Goal: Task Accomplishment & Management: Complete application form

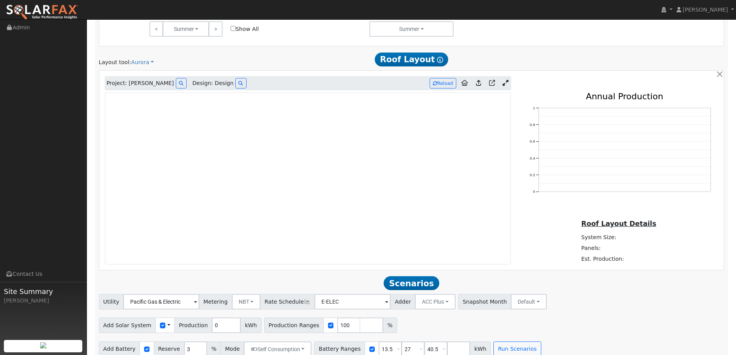
scroll to position [443, 0]
click at [69, 13] on img at bounding box center [42, 12] width 73 height 16
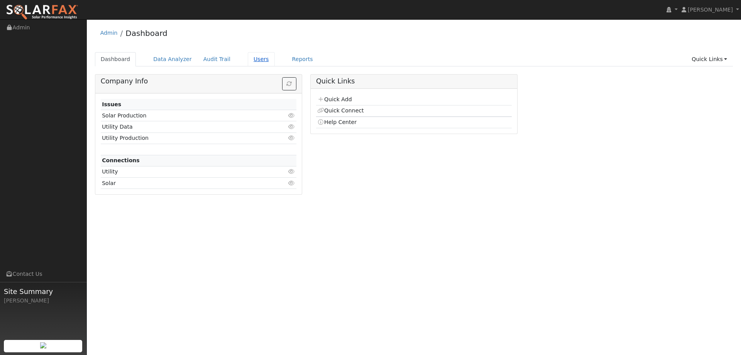
click at [253, 57] on link "Users" at bounding box center [261, 59] width 27 height 14
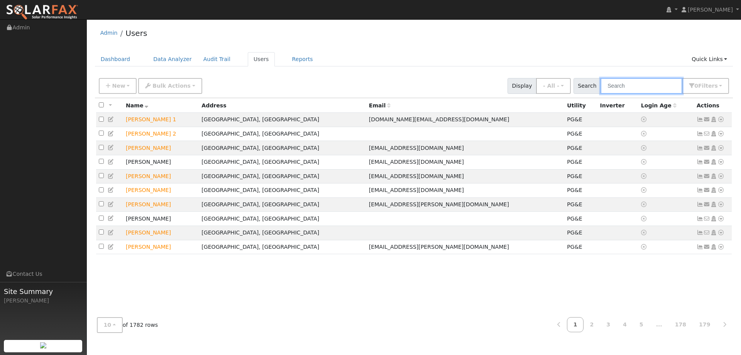
click at [618, 86] on input "text" at bounding box center [642, 86] width 82 height 16
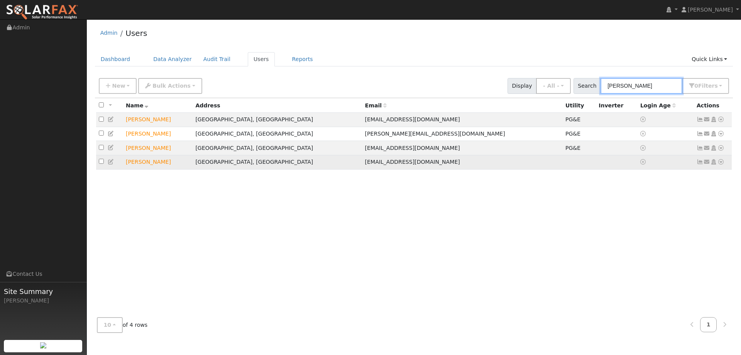
type input "Mike H"
click at [720, 162] on icon at bounding box center [721, 161] width 7 height 5
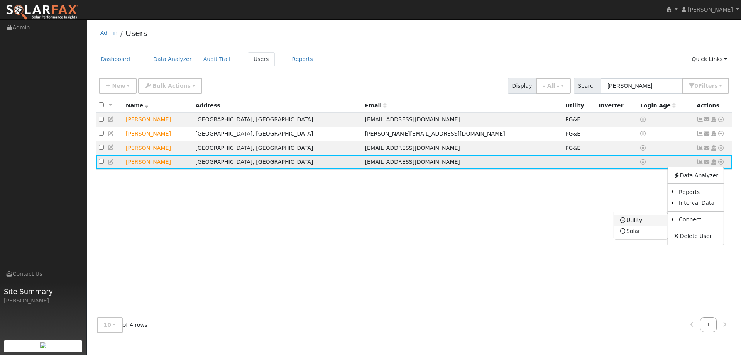
click at [658, 220] on link "Utility" at bounding box center [641, 220] width 54 height 11
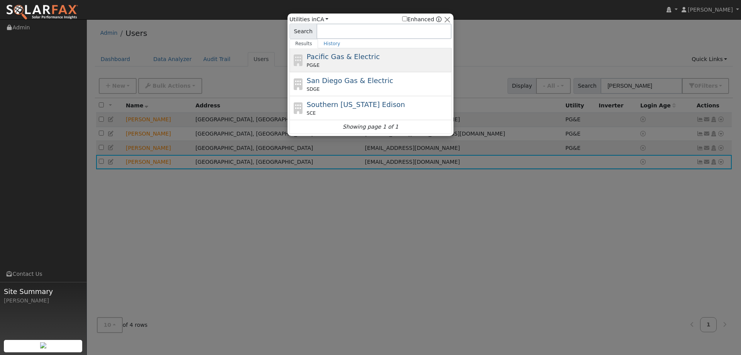
click at [326, 51] on div "Pacific Gas & Electric PG&E" at bounding box center [371, 60] width 162 height 24
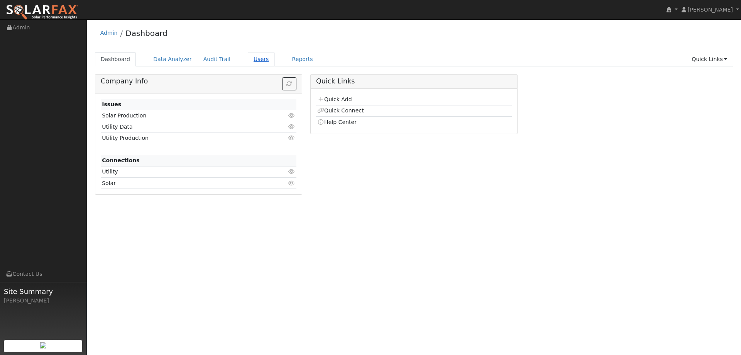
click at [253, 59] on link "Users" at bounding box center [261, 59] width 27 height 14
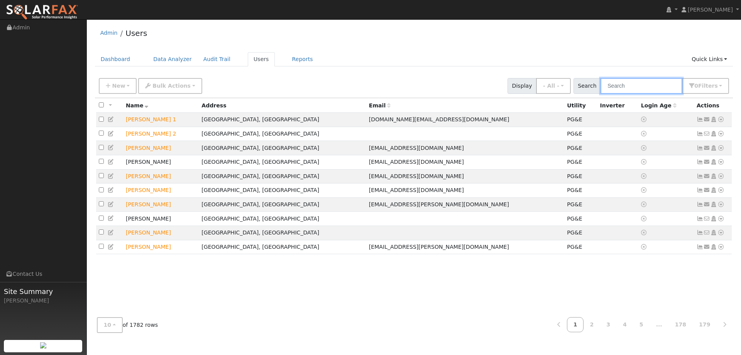
click at [622, 89] on input "text" at bounding box center [642, 86] width 82 height 16
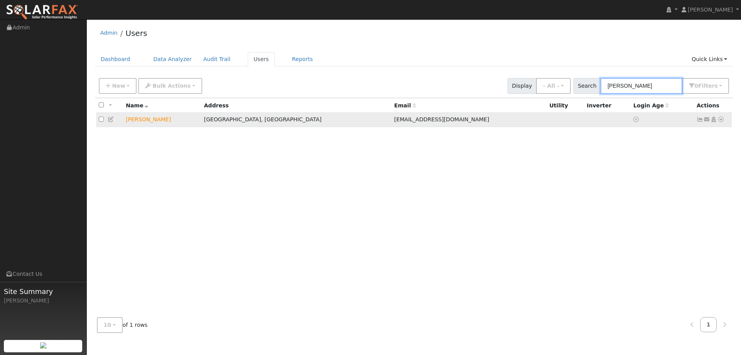
type input "[PERSON_NAME]"
click at [721, 122] on icon at bounding box center [721, 119] width 7 height 5
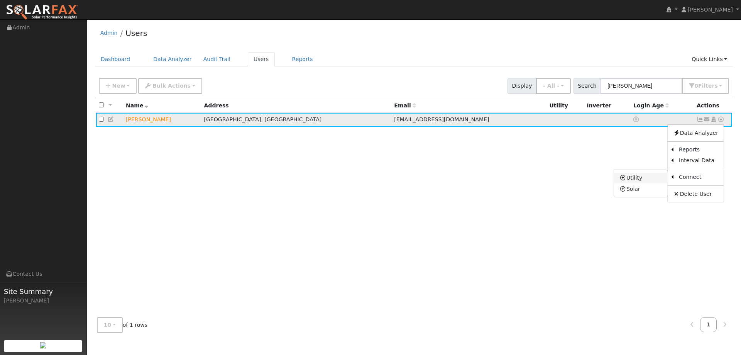
click at [647, 183] on link "Utility" at bounding box center [641, 178] width 54 height 11
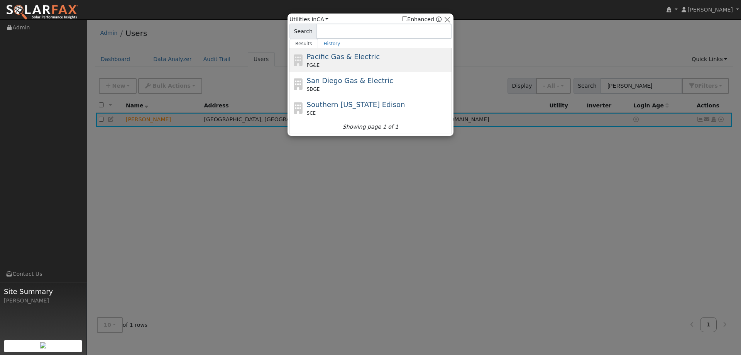
click at [408, 63] on div "PG&E" at bounding box center [378, 65] width 143 height 7
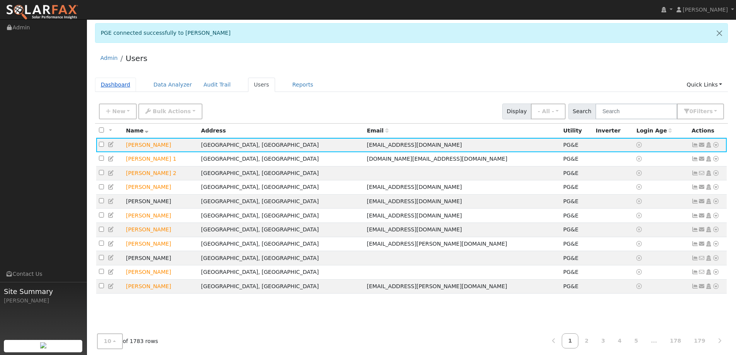
click at [111, 88] on link "Dashboard" at bounding box center [115, 85] width 41 height 14
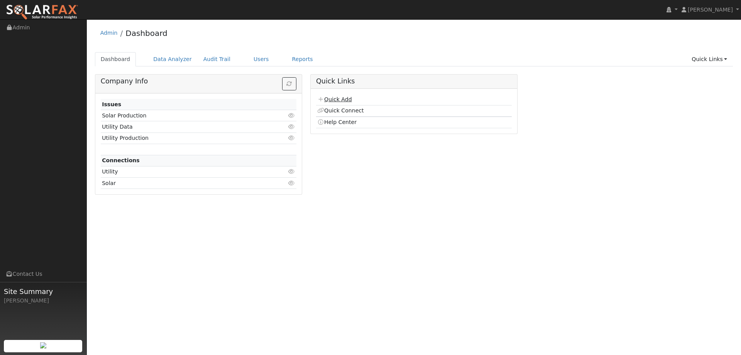
click at [346, 98] on link "Quick Add" at bounding box center [334, 99] width 34 height 6
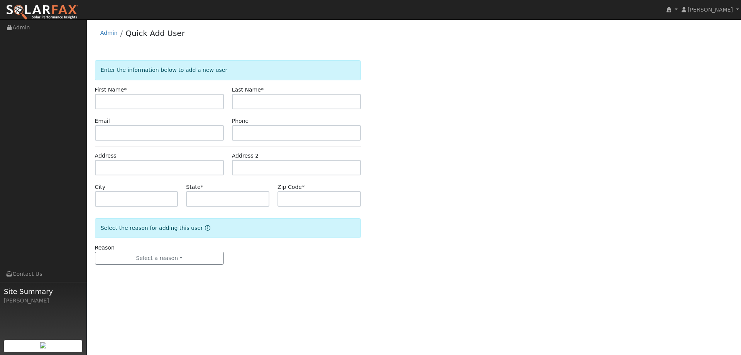
click at [221, 98] on input "text" at bounding box center [159, 101] width 129 height 15
type input "Kent"
click at [304, 91] on div "Last Name *" at bounding box center [296, 98] width 137 height 24
click at [303, 100] on input "text" at bounding box center [296, 101] width 129 height 15
paste input "Hambleton"
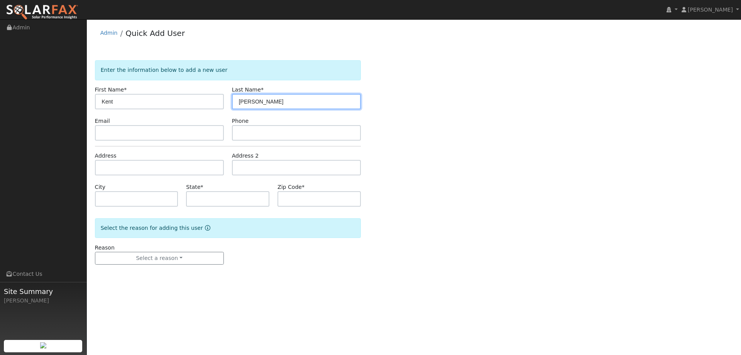
type input "Hambleton"
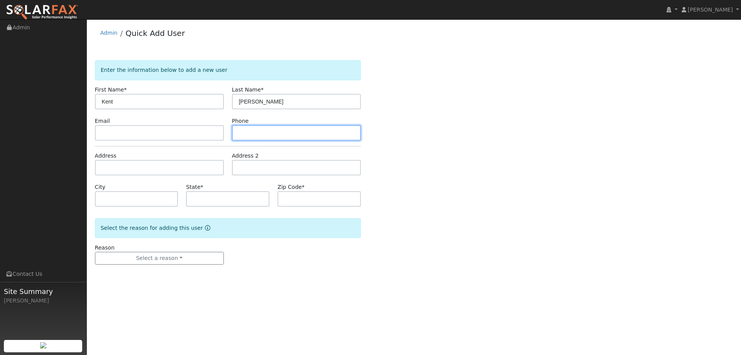
click at [319, 137] on input "text" at bounding box center [296, 132] width 129 height 15
paste input "(707) 301-5948"
type input "(707) 301-5948"
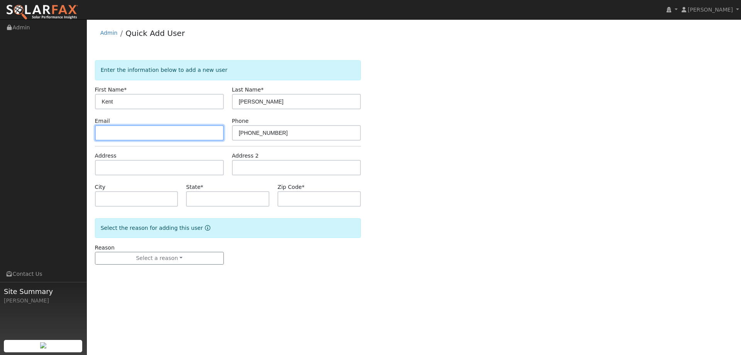
click at [176, 134] on input "text" at bounding box center [159, 132] width 129 height 15
paste input "kentham@sbcglobal.net"
type input "kentham@sbcglobal.net"
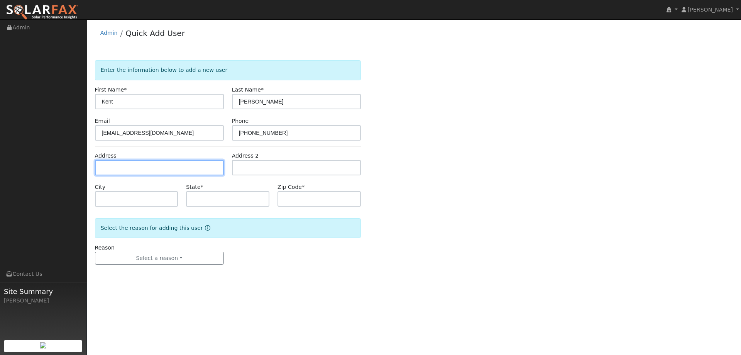
click at [176, 168] on input "text" at bounding box center [159, 167] width 129 height 15
paste input "949 Mimosa Drive"
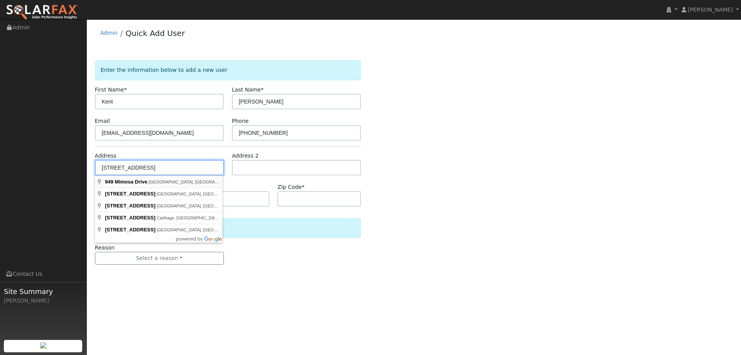
type input "949 Mimosa Drive"
type input "Vacaville"
type input "CA"
type input "95687"
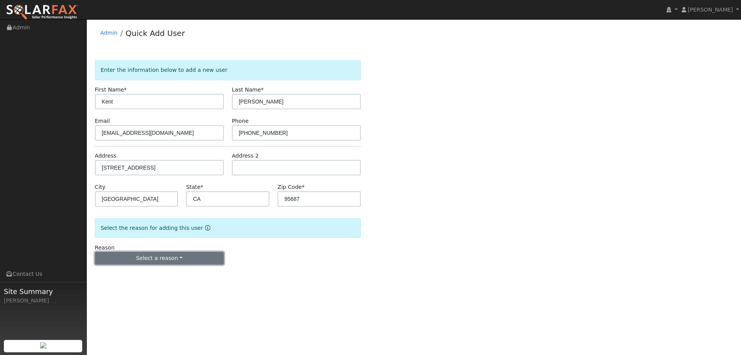
click at [176, 255] on button "Select a reason" at bounding box center [159, 258] width 129 height 13
click at [169, 271] on link "New lead" at bounding box center [137, 274] width 85 height 11
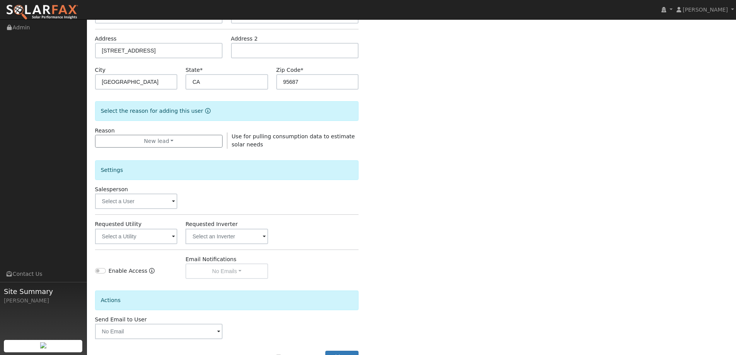
scroll to position [145, 0]
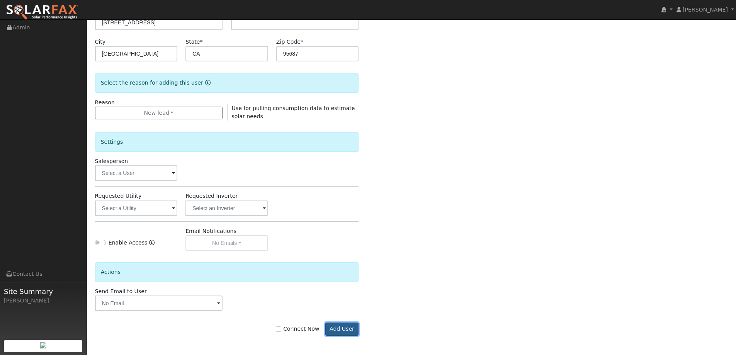
click at [336, 322] on button "Add User" at bounding box center [342, 328] width 34 height 13
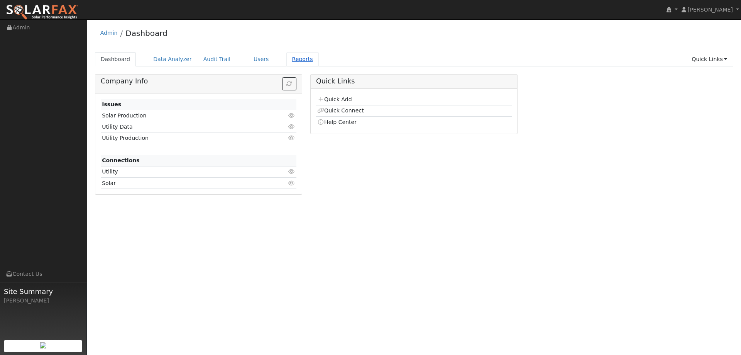
click at [288, 59] on link "Reports" at bounding box center [303, 59] width 32 height 14
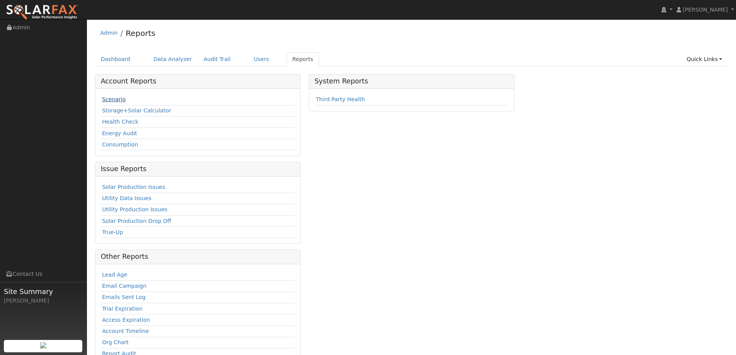
click at [115, 99] on link "Scenario" at bounding box center [114, 99] width 24 height 6
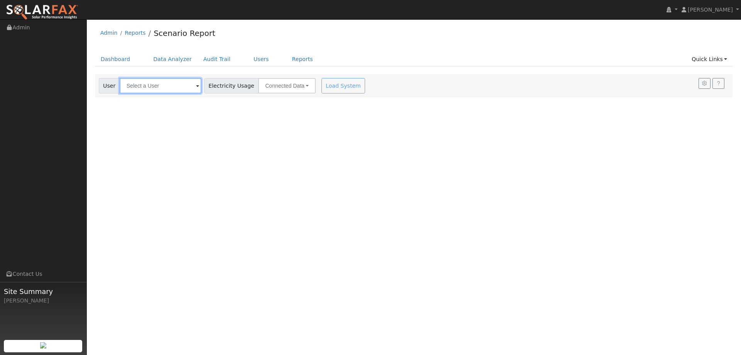
click at [152, 85] on input "text" at bounding box center [161, 85] width 82 height 15
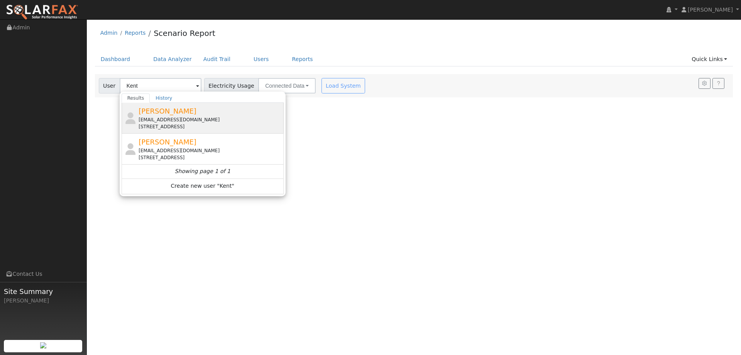
click at [146, 112] on span "Kent Hambleton" at bounding box center [168, 111] width 58 height 8
type input "[PERSON_NAME]"
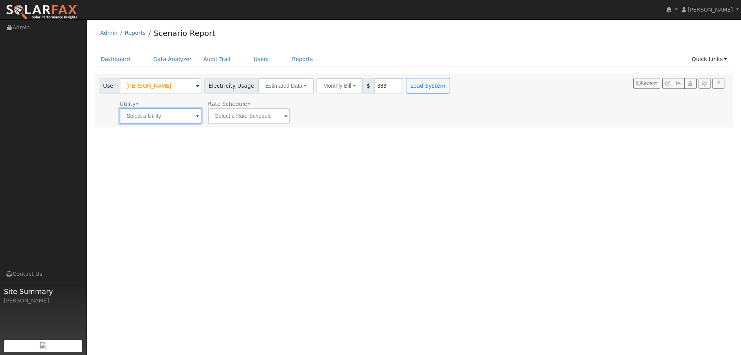
click at [129, 113] on input "text" at bounding box center [161, 115] width 82 height 15
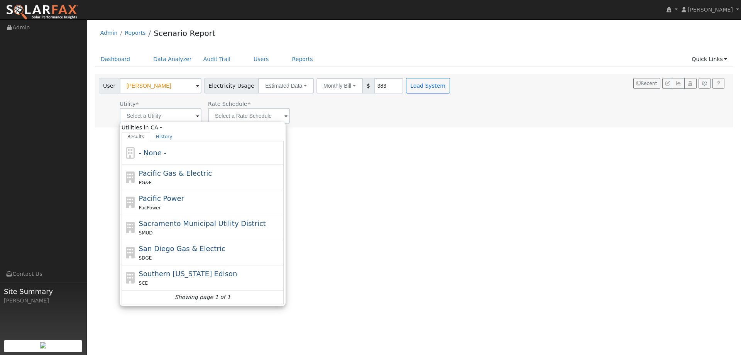
drag, startPoint x: 155, startPoint y: 169, endPoint x: 187, endPoint y: 156, distance: 34.8
click at [155, 169] on span "Pacific Gas & Electric" at bounding box center [175, 173] width 73 height 8
type input "Pacific Gas & Electric"
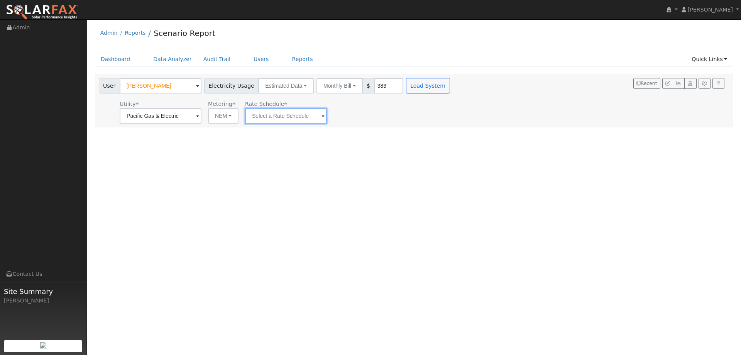
click at [261, 118] on input "text" at bounding box center [286, 115] width 82 height 15
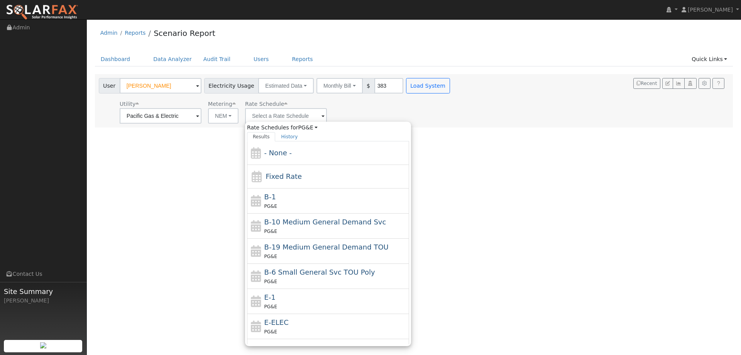
click at [292, 299] on div "E-1 PG&E" at bounding box center [336, 301] width 143 height 19
type input "E-1"
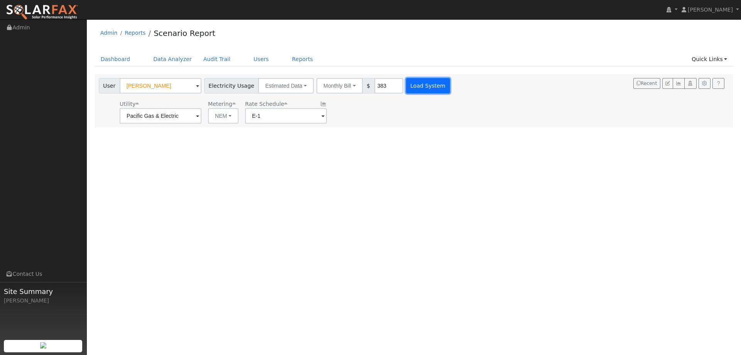
click at [419, 86] on button "Load System" at bounding box center [428, 85] width 44 height 15
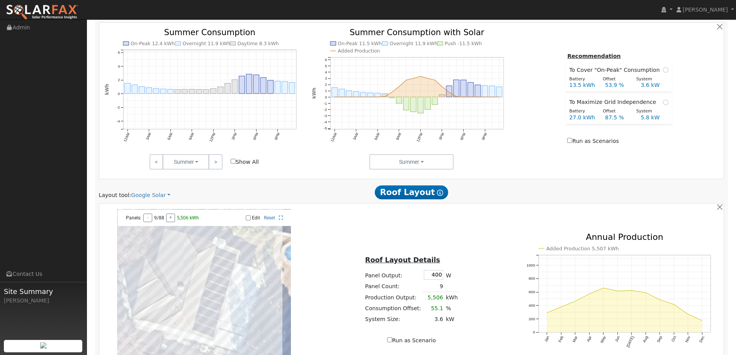
scroll to position [425, 0]
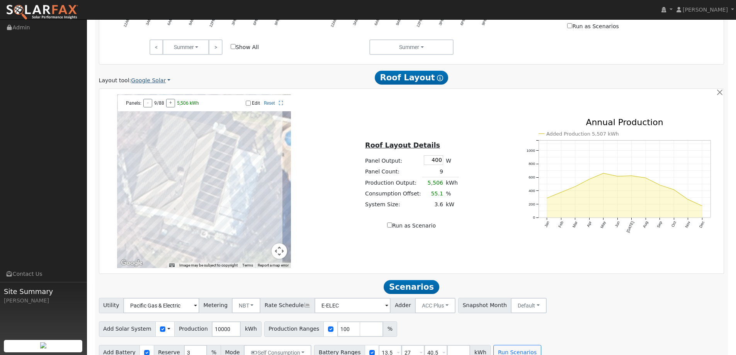
click at [135, 81] on link "Google Solar" at bounding box center [150, 80] width 39 height 8
click at [152, 117] on link "Aurora" at bounding box center [156, 115] width 54 height 11
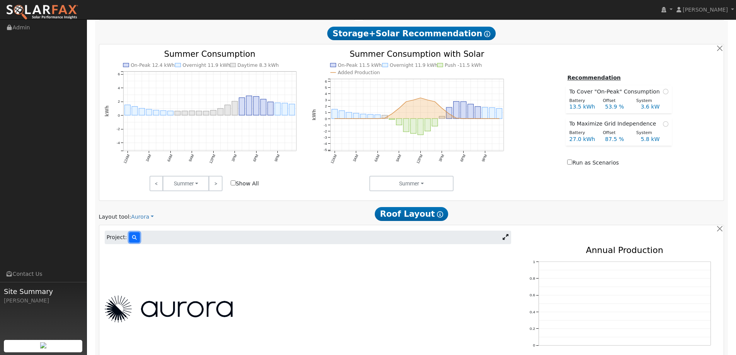
click at [132, 236] on icon at bounding box center [134, 237] width 5 height 5
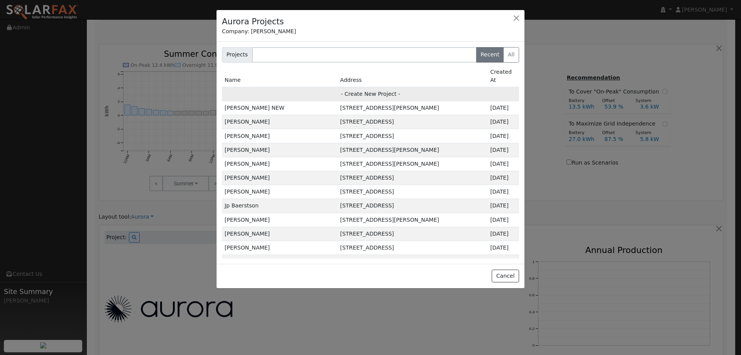
click at [310, 88] on td "- Create New Project -" at bounding box center [370, 94] width 297 height 14
type input "Kent Hambleton"
type input "949 Mimosa Drive"
type input "Vacaville"
type input "CA"
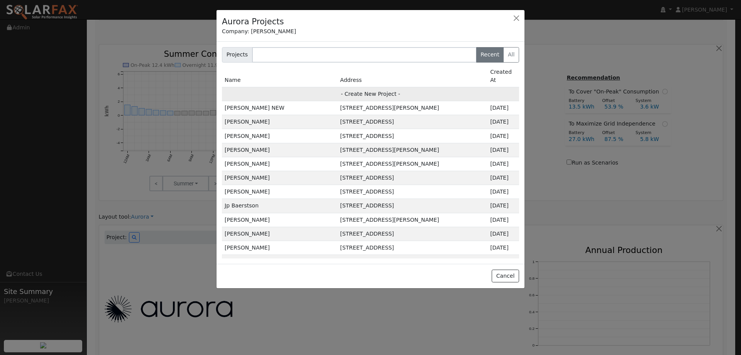
type input "95687"
type input "Design"
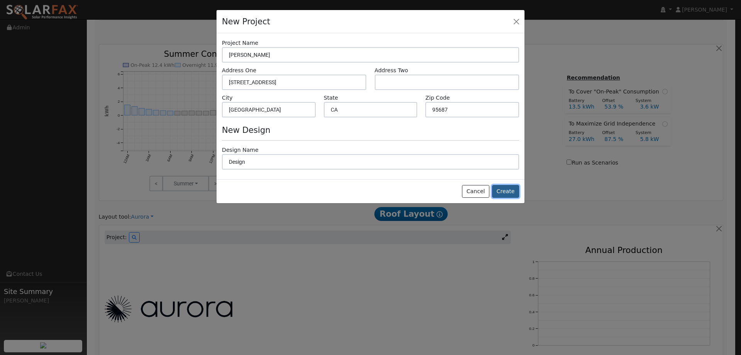
click at [510, 193] on button "Create" at bounding box center [505, 191] width 27 height 13
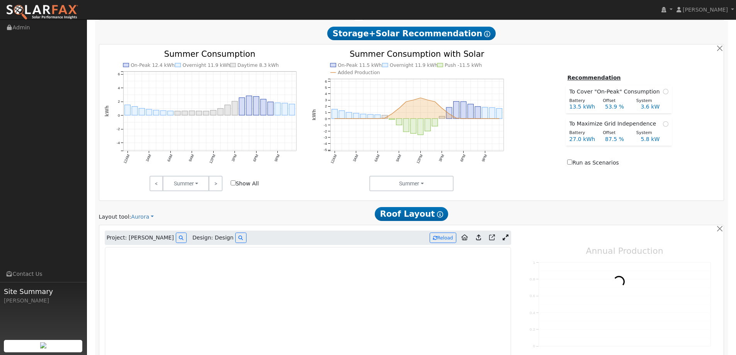
type input "0"
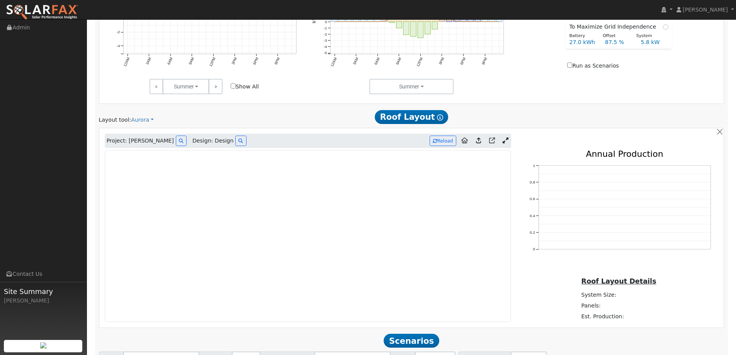
scroll to position [443, 0]
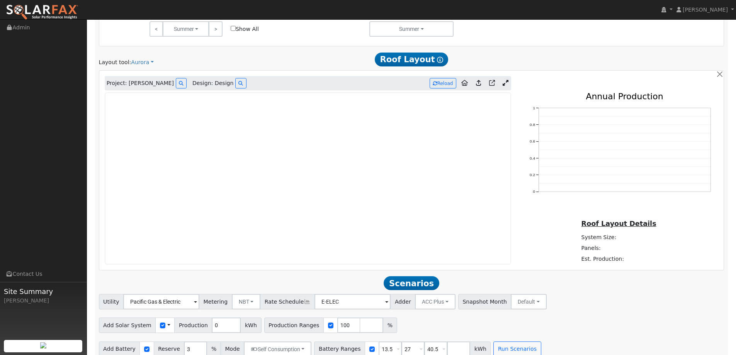
click at [70, 8] on img at bounding box center [42, 12] width 73 height 16
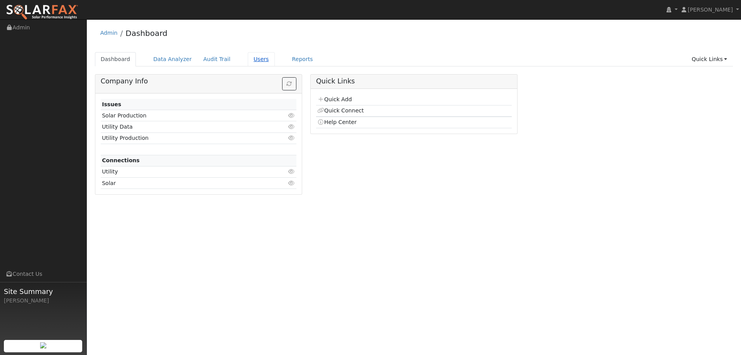
click at [248, 61] on link "Users" at bounding box center [261, 59] width 27 height 14
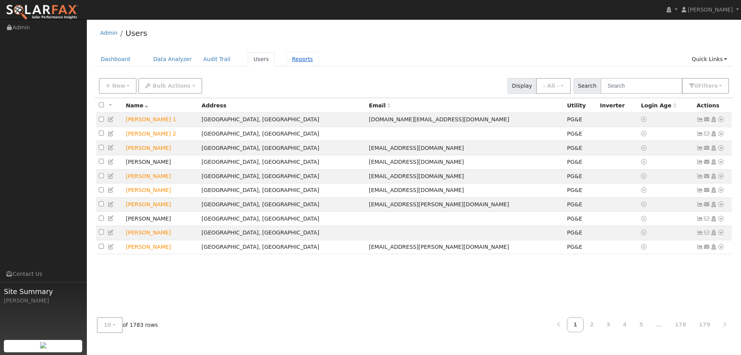
click at [287, 65] on link "Reports" at bounding box center [303, 59] width 32 height 14
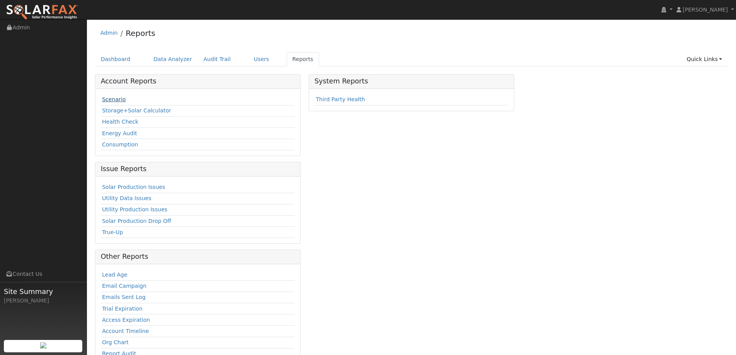
click at [120, 98] on link "Scenario" at bounding box center [114, 99] width 24 height 6
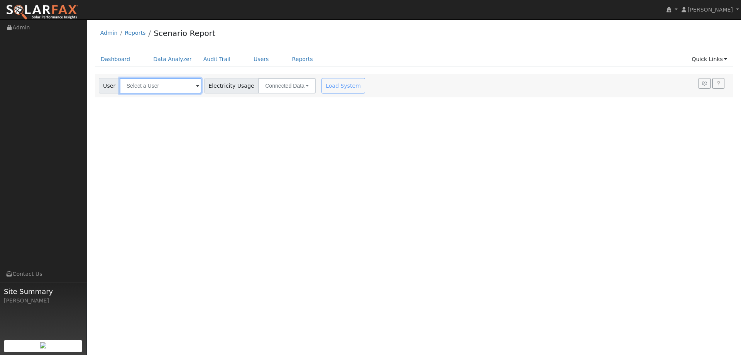
click at [187, 85] on input "text" at bounding box center [161, 85] width 82 height 15
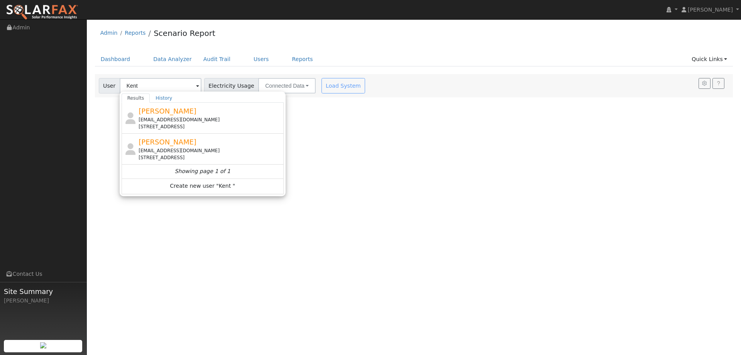
click at [178, 112] on span "[PERSON_NAME]" at bounding box center [168, 111] width 58 height 8
type input "[PERSON_NAME]"
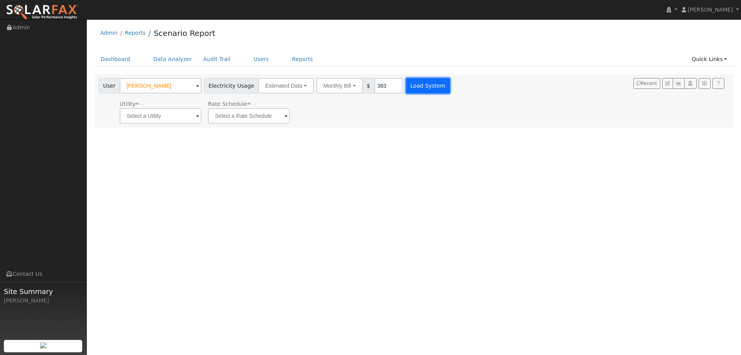
click at [408, 88] on button "Load System" at bounding box center [428, 85] width 44 height 15
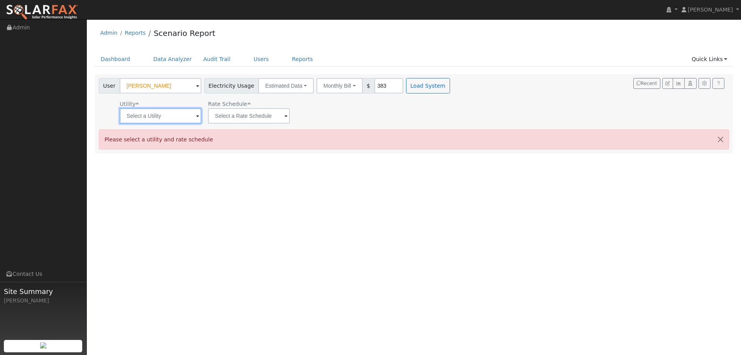
click at [169, 113] on input "text" at bounding box center [161, 115] width 82 height 15
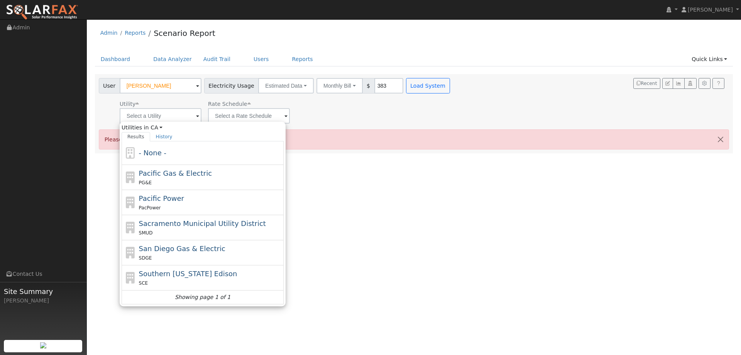
click at [178, 169] on span "Pacific Gas & Electric" at bounding box center [175, 173] width 73 height 8
type input "Pacific Gas & Electric"
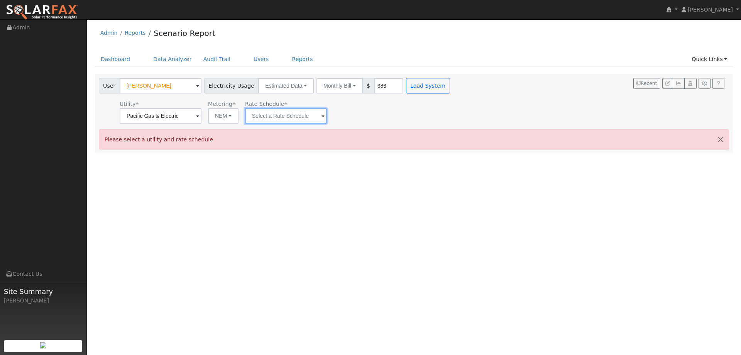
click at [261, 116] on input "text" at bounding box center [286, 115] width 82 height 15
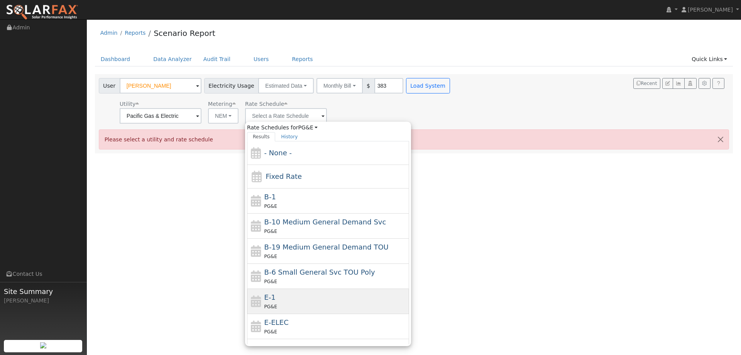
click at [280, 296] on div "E-1 PG&E" at bounding box center [336, 301] width 143 height 19
type input "E-1"
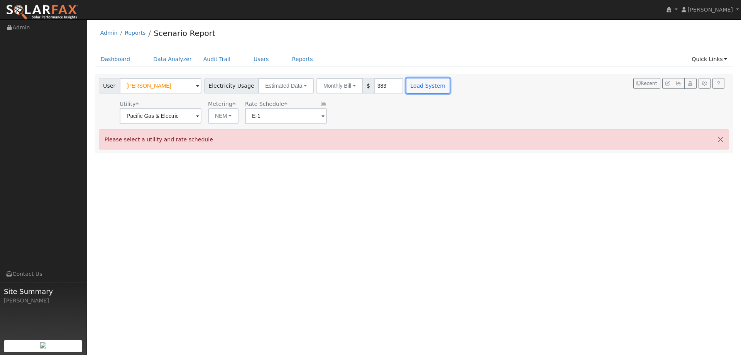
click at [410, 88] on button "Load System" at bounding box center [428, 85] width 44 height 15
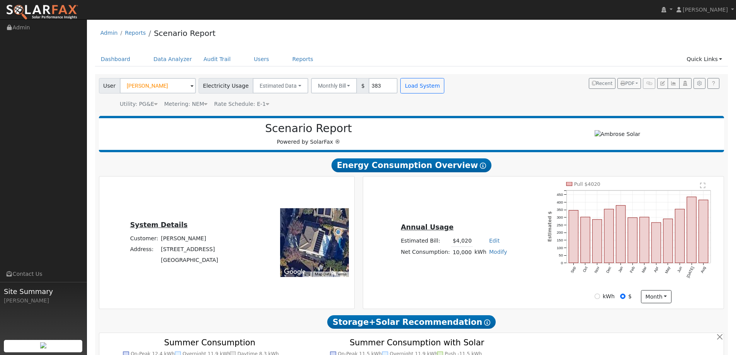
type input "0"
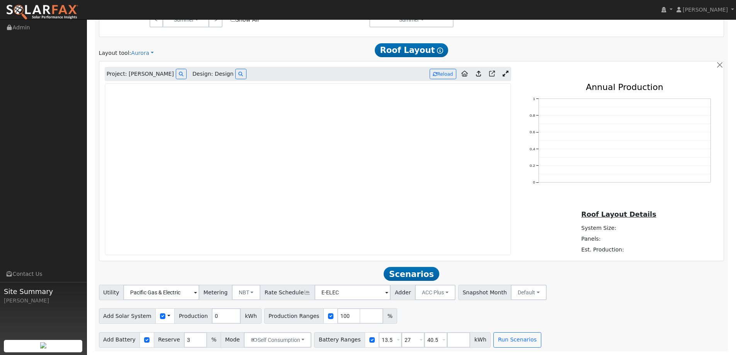
scroll to position [453, 0]
click at [47, 13] on img at bounding box center [42, 12] width 73 height 16
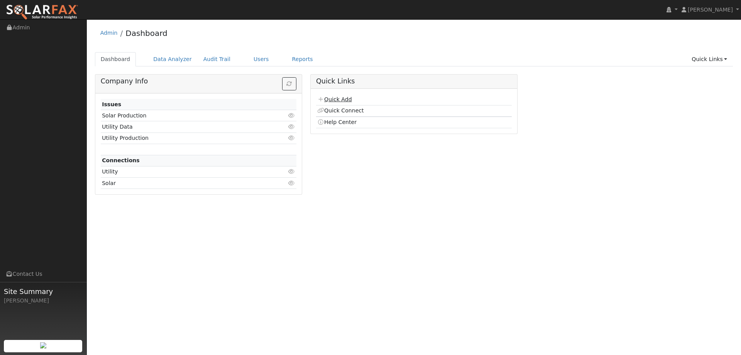
click at [337, 99] on link "Quick Add" at bounding box center [334, 99] width 34 height 6
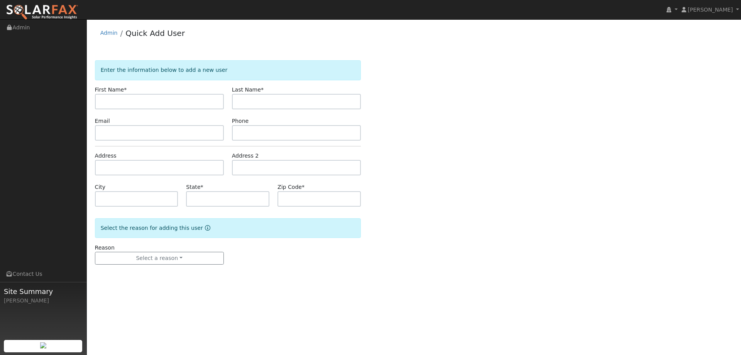
drag, startPoint x: 168, startPoint y: 98, endPoint x: 181, endPoint y: 91, distance: 14.7
click at [173, 96] on input "text" at bounding box center [159, 101] width 129 height 15
type input "[PERSON_NAME]"
click at [279, 95] on input "text" at bounding box center [296, 101] width 129 height 15
type input "[PERSON_NAME]"
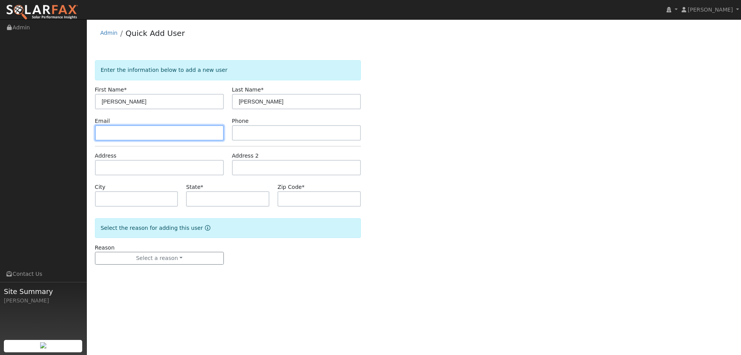
click at [209, 133] on input "text" at bounding box center [159, 132] width 129 height 15
click at [97, 125] on input "text" at bounding box center [159, 132] width 129 height 15
paste input "[EMAIL_ADDRESS][DOMAIN_NAME]"
type input "[EMAIL_ADDRESS][DOMAIN_NAME]"
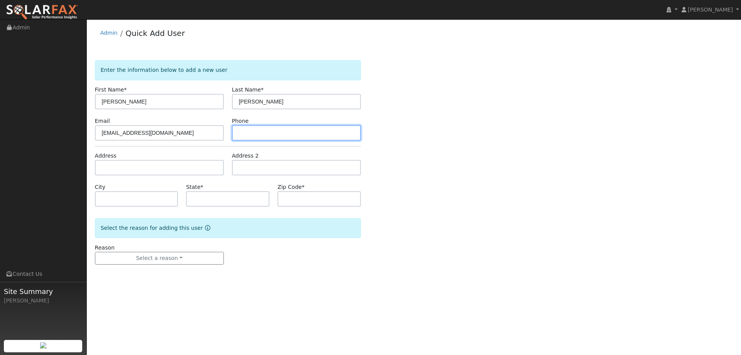
click at [253, 129] on input "text" at bounding box center [296, 132] width 129 height 15
paste input "[PHONE_NUMBER]"
type input "(650) 276-9611"
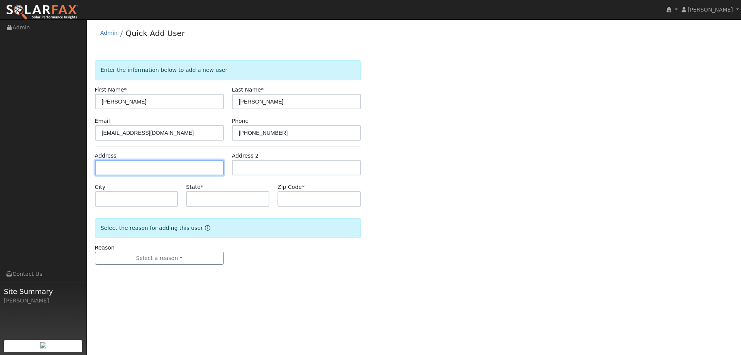
click at [203, 170] on input "text" at bounding box center [159, 167] width 129 height 15
paste input "167 Highland Ave"
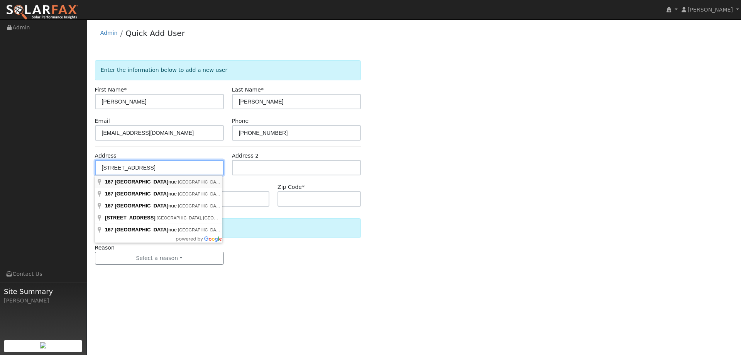
type input "167 Highland Avenue"
type input "Vacaville"
type input "CA"
type input "95688"
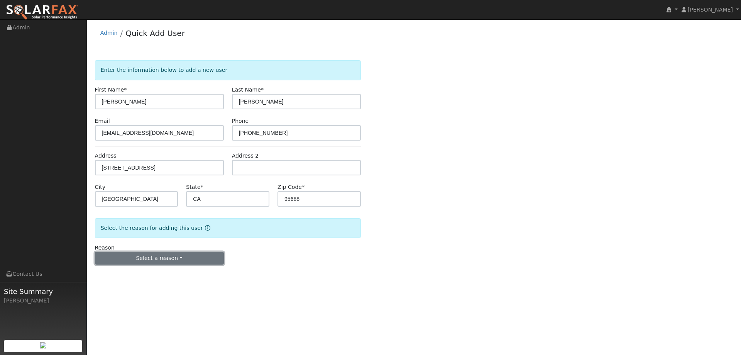
click at [160, 260] on button "Select a reason" at bounding box center [159, 258] width 129 height 13
drag, startPoint x: 158, startPoint y: 271, endPoint x: 196, endPoint y: 267, distance: 38.0
click at [158, 271] on link "New lead" at bounding box center [137, 274] width 85 height 11
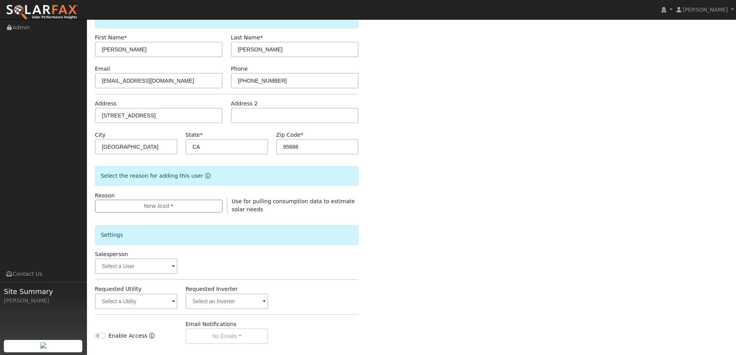
scroll to position [145, 0]
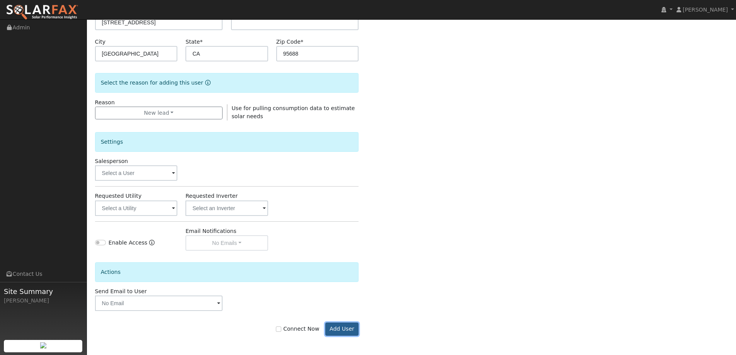
click at [339, 324] on button "Add User" at bounding box center [342, 328] width 34 height 13
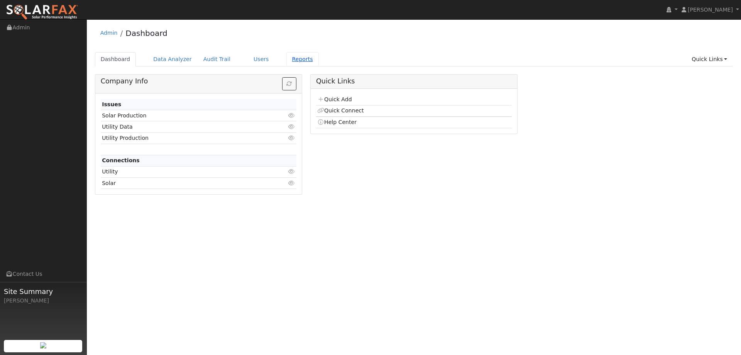
click at [287, 63] on link "Reports" at bounding box center [303, 59] width 32 height 14
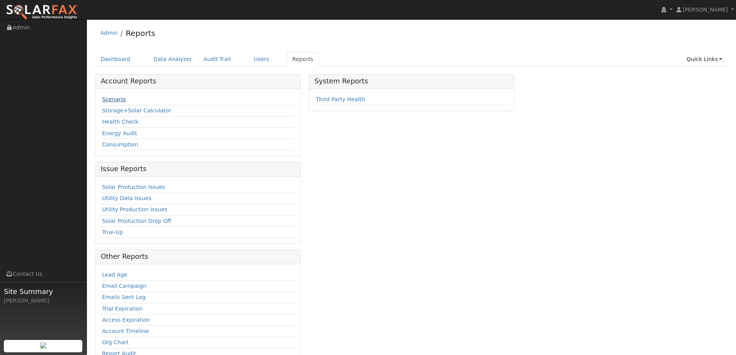
click at [122, 98] on link "Scenario" at bounding box center [114, 99] width 24 height 6
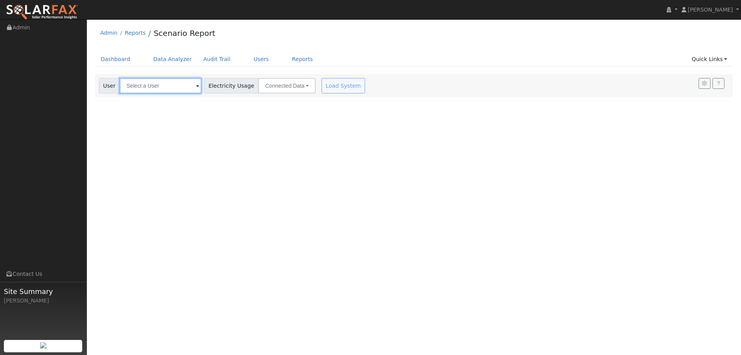
click at [158, 82] on input "text" at bounding box center [161, 85] width 82 height 15
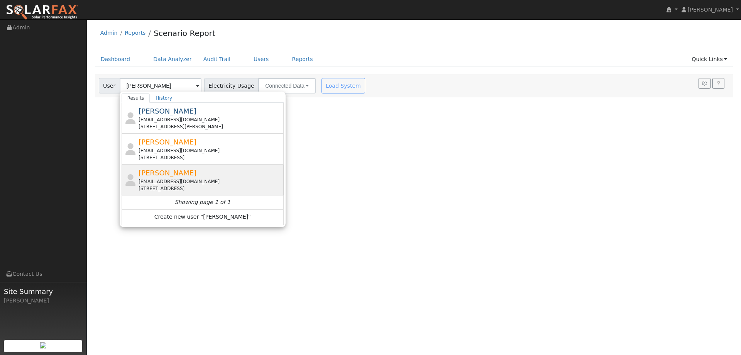
click at [217, 181] on div "[EMAIL_ADDRESS][DOMAIN_NAME]" at bounding box center [210, 181] width 143 height 7
type input "[PERSON_NAME]"
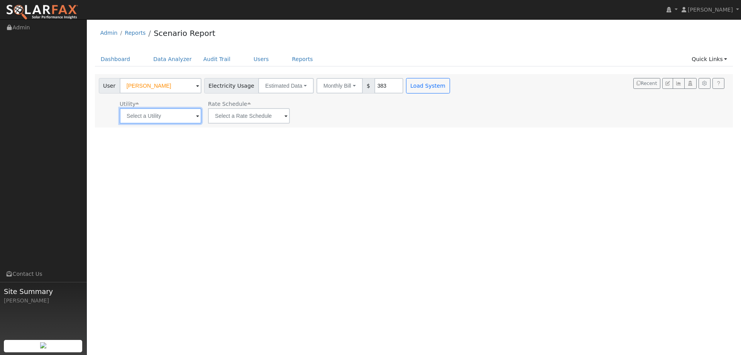
click at [179, 120] on input "text" at bounding box center [161, 115] width 82 height 15
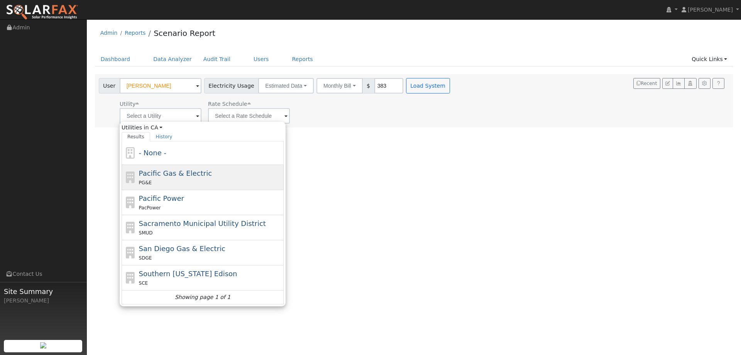
click at [156, 186] on div "PG&E" at bounding box center [210, 182] width 143 height 8
type input "Pacific Gas & Electric"
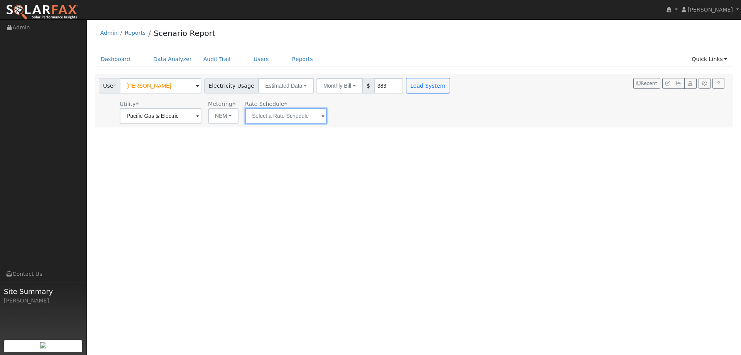
click at [269, 114] on input "text" at bounding box center [286, 115] width 82 height 15
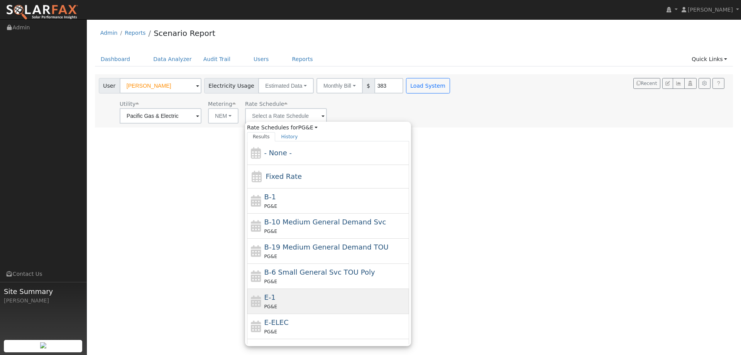
click at [290, 297] on div "E-1 PG&E" at bounding box center [336, 301] width 143 height 19
type input "E-1"
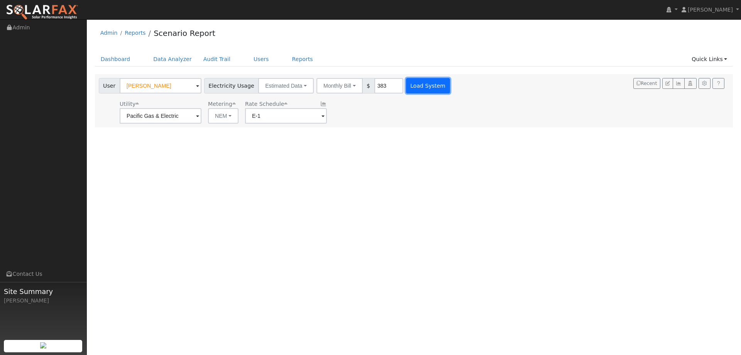
click at [421, 89] on button "Load System" at bounding box center [428, 85] width 44 height 15
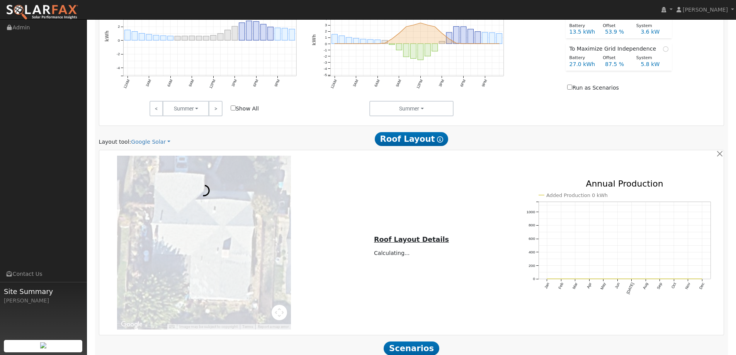
scroll to position [439, 0]
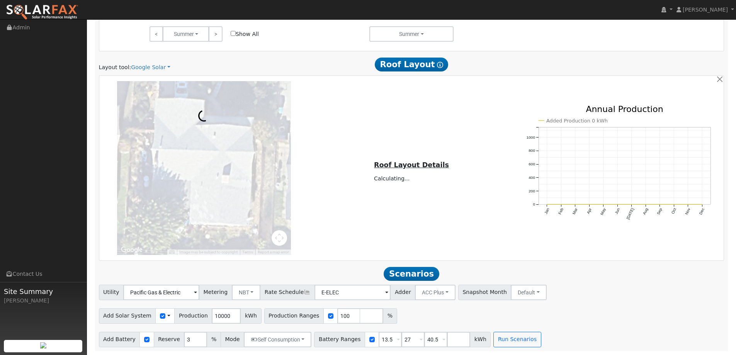
click at [135, 62] on div "Layout tool: Google Solar Google Solar Scanifly Aurora Roof Layout Show Help" at bounding box center [411, 64] width 633 height 14
click at [136, 66] on link "Google Solar" at bounding box center [150, 67] width 39 height 8
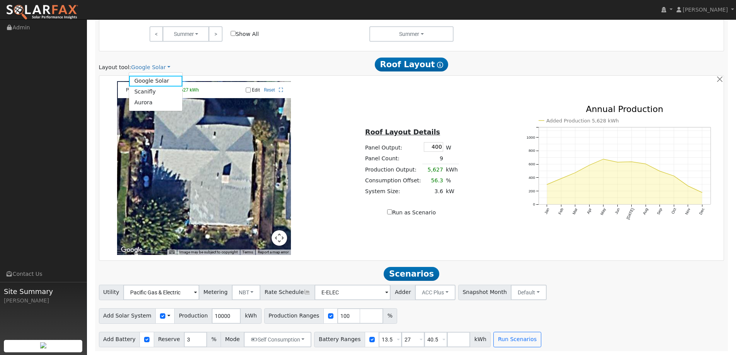
click at [141, 109] on ul "Google Solar Scanifly Aurora" at bounding box center [156, 91] width 54 height 39
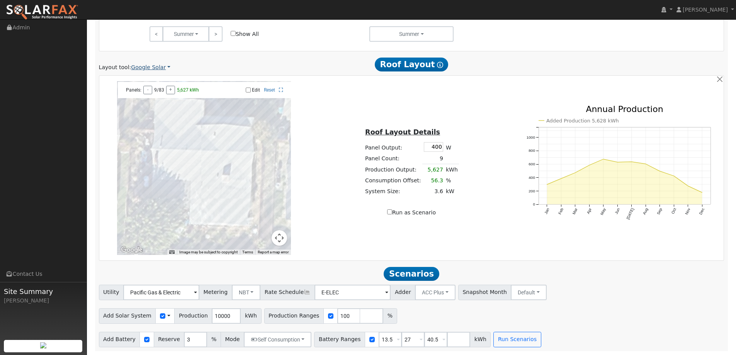
click at [146, 69] on link "Google Solar" at bounding box center [150, 67] width 39 height 8
click at [142, 100] on link "Aurora" at bounding box center [156, 102] width 54 height 11
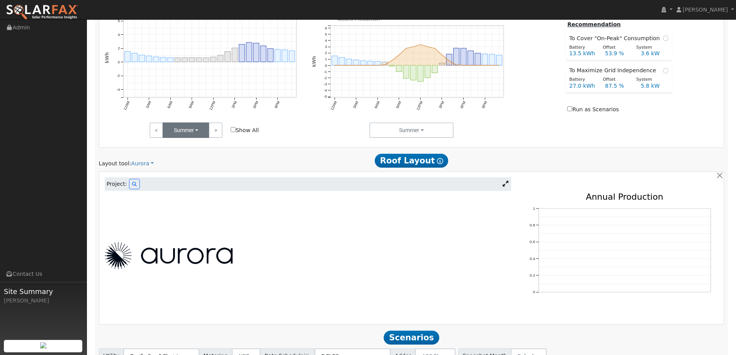
scroll to position [404, 0]
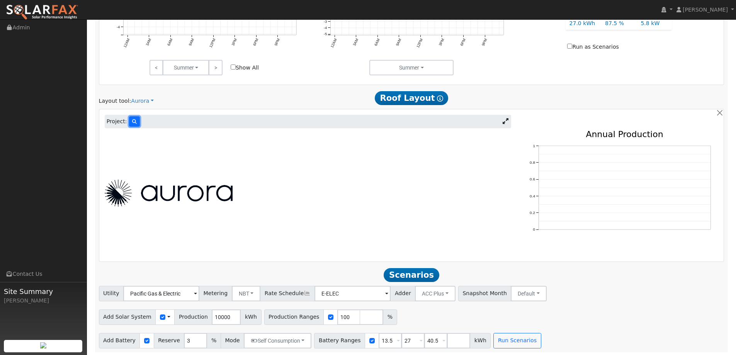
click at [132, 119] on button at bounding box center [134, 121] width 11 height 10
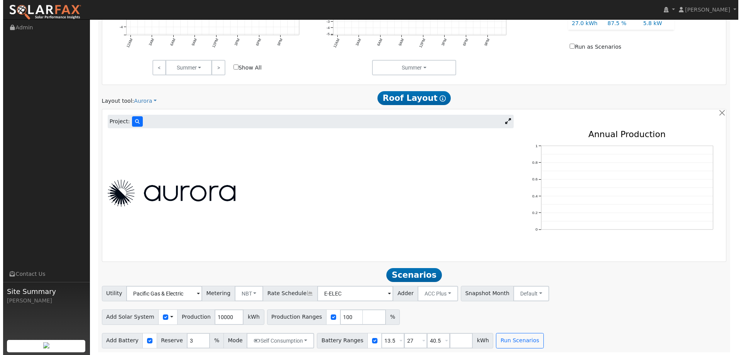
scroll to position [405, 0]
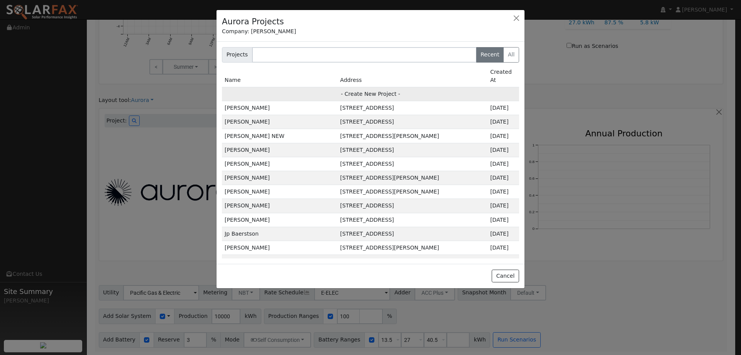
click at [395, 87] on td "- Create New Project -" at bounding box center [370, 94] width 297 height 14
type input "[PERSON_NAME]"
type input "167 Highland Avenue"
type input "[GEOGRAPHIC_DATA]"
type input "CA"
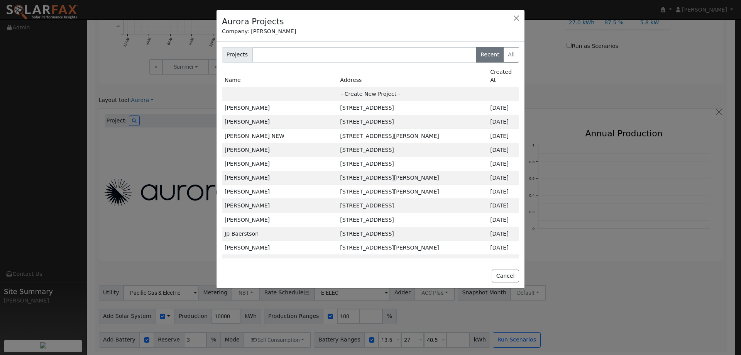
type input "95688"
type input "Design"
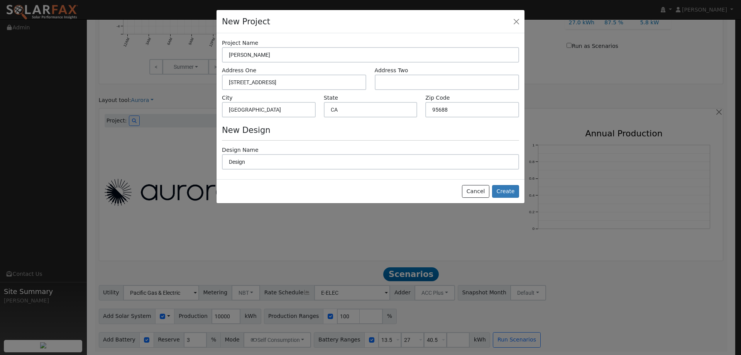
scroll to position [406, 0]
click at [503, 192] on button "Create" at bounding box center [505, 191] width 27 height 13
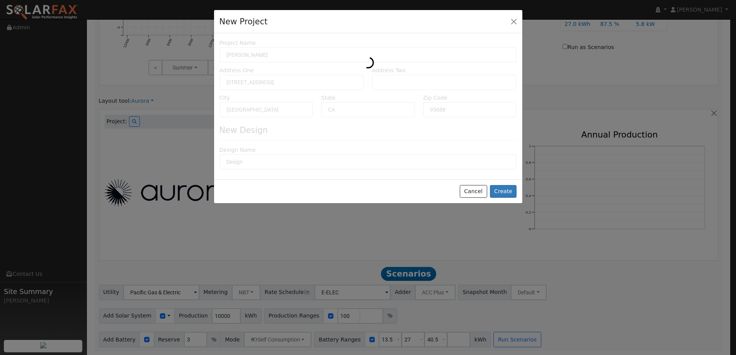
type input "0"
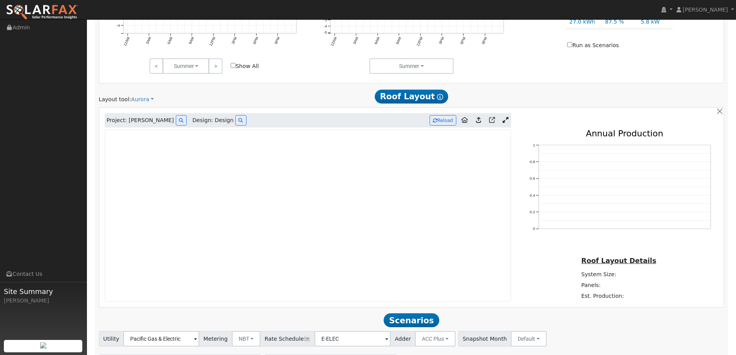
click at [56, 12] on img at bounding box center [42, 12] width 73 height 16
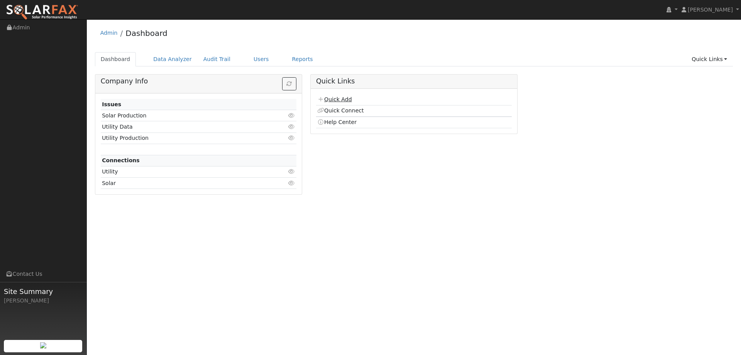
click at [338, 101] on link "Quick Add" at bounding box center [334, 99] width 34 height 6
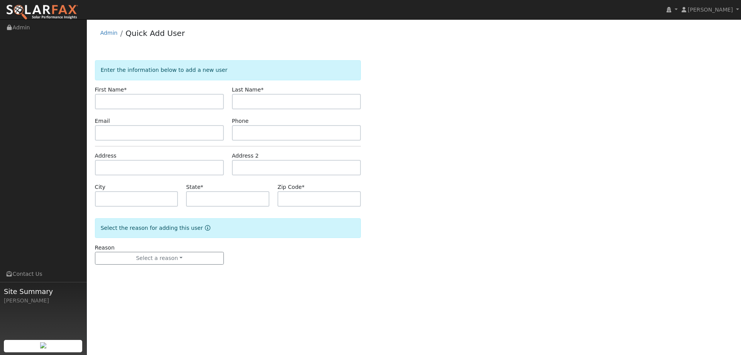
click at [173, 102] on input "text" at bounding box center [159, 101] width 129 height 15
type input "[PERSON_NAME]"
click at [245, 102] on input "text" at bounding box center [296, 101] width 129 height 15
type input "[PERSON_NAME]"
click at [187, 131] on input "text" at bounding box center [159, 132] width 129 height 15
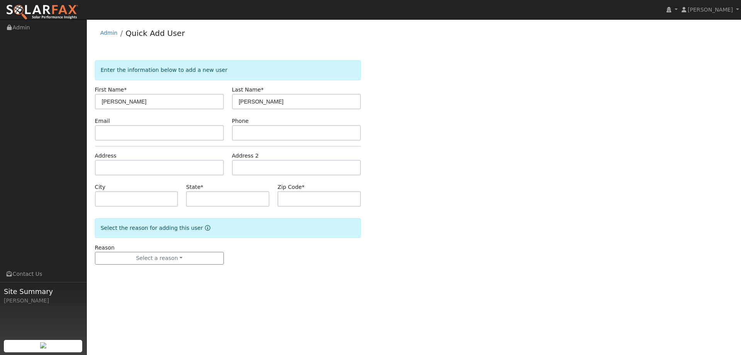
click at [226, 132] on div "Email" at bounding box center [159, 129] width 137 height 24
click at [219, 130] on input "text" at bounding box center [159, 132] width 129 height 15
paste input "[EMAIL_ADDRESS][DOMAIN_NAME]"
type input "[EMAIL_ADDRESS][DOMAIN_NAME]"
click at [294, 133] on input "text" at bounding box center [296, 132] width 129 height 15
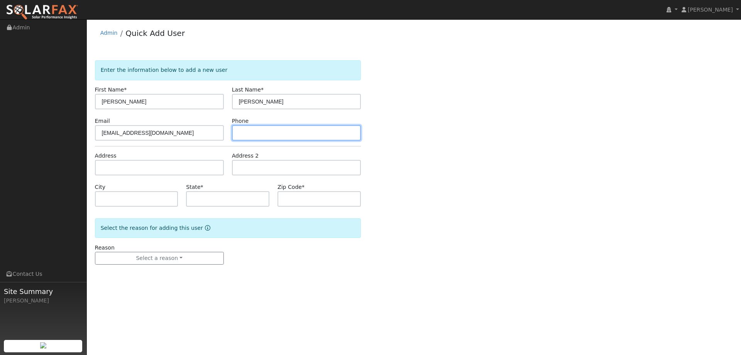
paste input "(707) 718-7579"
type input "(707) 718-7579"
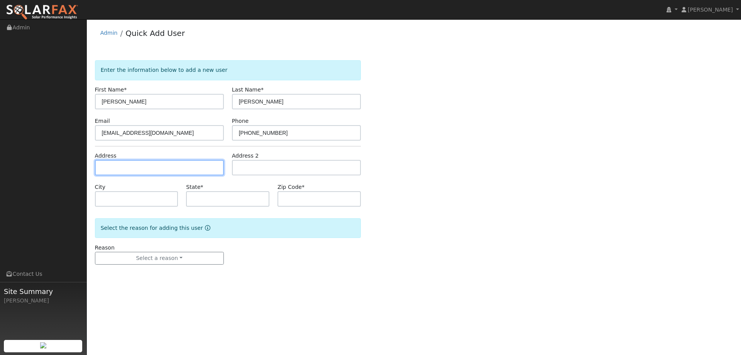
click at [138, 163] on input "text" at bounding box center [159, 167] width 129 height 15
paste input "103 Constitution Ave"
type input "103 Constitution Avenue"
type input "Vacaville"
type input "CA"
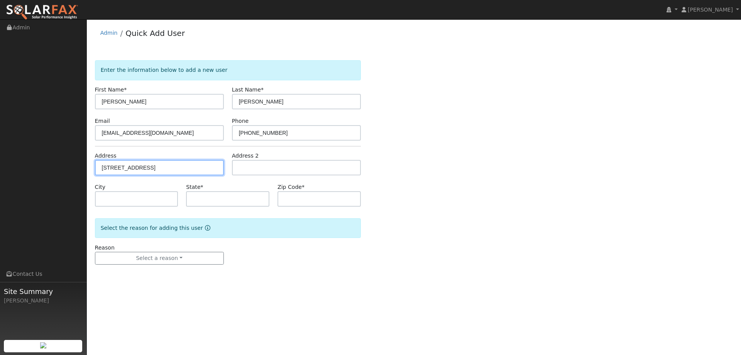
type input "95687"
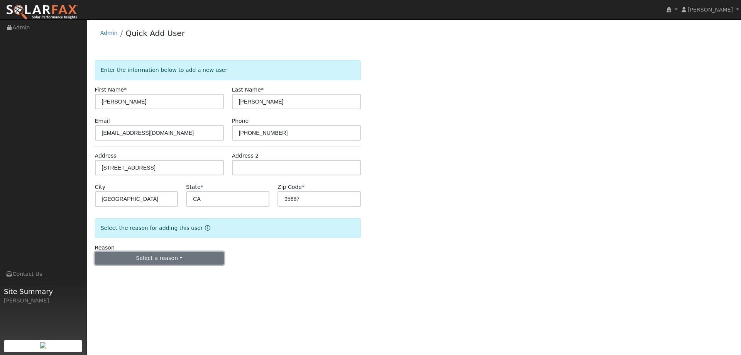
click at [173, 257] on button "Select a reason" at bounding box center [159, 258] width 129 height 13
click at [165, 271] on link "New lead" at bounding box center [137, 274] width 85 height 11
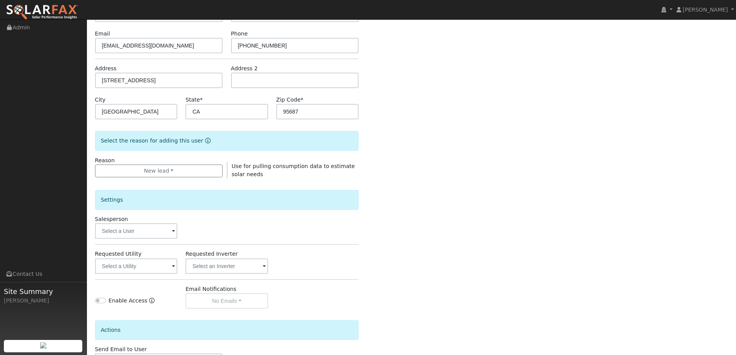
scroll to position [145, 0]
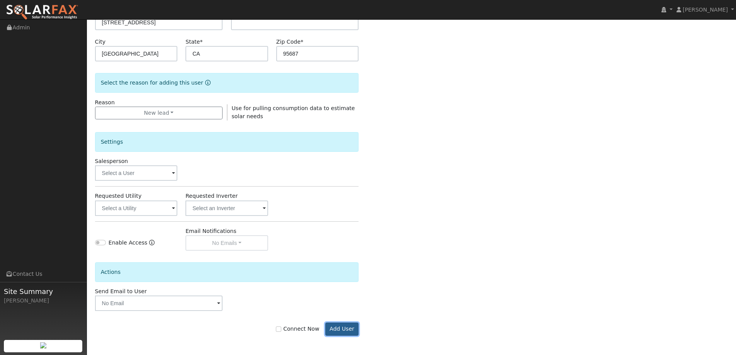
click at [341, 325] on button "Add User" at bounding box center [342, 328] width 34 height 13
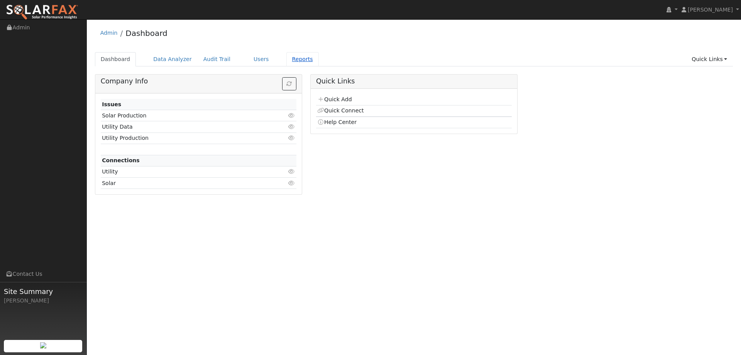
click at [288, 61] on link "Reports" at bounding box center [303, 59] width 32 height 14
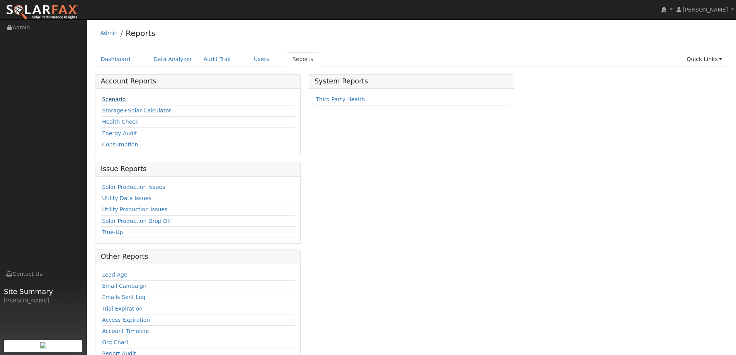
click at [118, 98] on link "Scenario" at bounding box center [114, 99] width 24 height 6
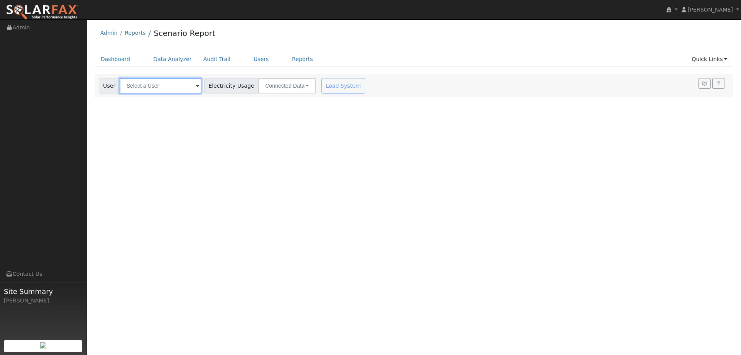
click at [162, 81] on input "text" at bounding box center [161, 85] width 82 height 15
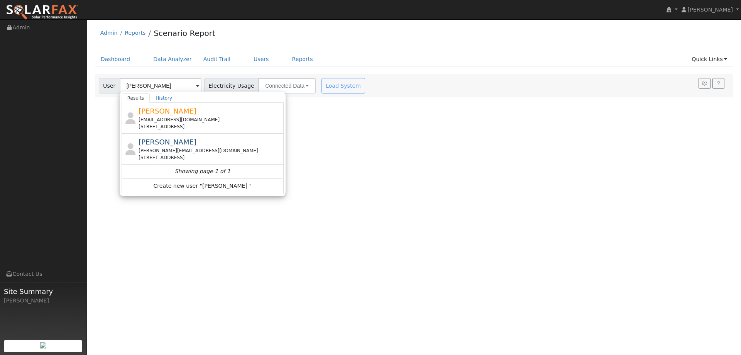
drag, startPoint x: 190, startPoint y: 124, endPoint x: 210, endPoint y: 112, distance: 23.0
click at [191, 124] on div "[STREET_ADDRESS]" at bounding box center [210, 126] width 143 height 7
type input "[PERSON_NAME]"
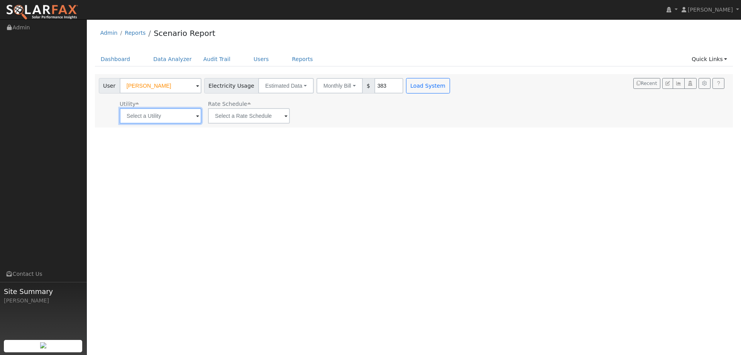
click at [182, 119] on input "text" at bounding box center [161, 115] width 82 height 15
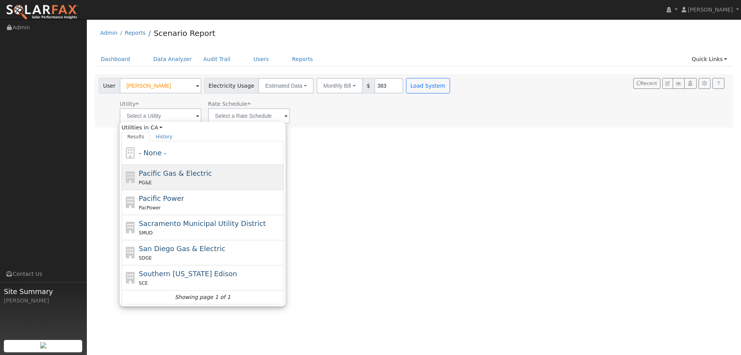
drag, startPoint x: 190, startPoint y: 171, endPoint x: 231, endPoint y: 137, distance: 53.4
click at [191, 170] on span "Pacific Gas & Electric" at bounding box center [175, 173] width 73 height 8
type input "Pacific Gas & Electric"
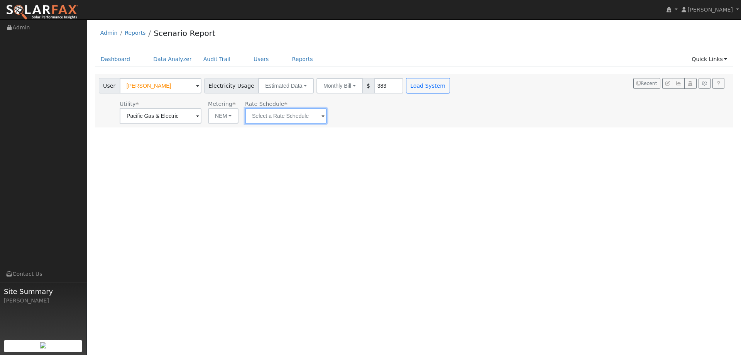
click at [277, 115] on input "text" at bounding box center [286, 115] width 82 height 15
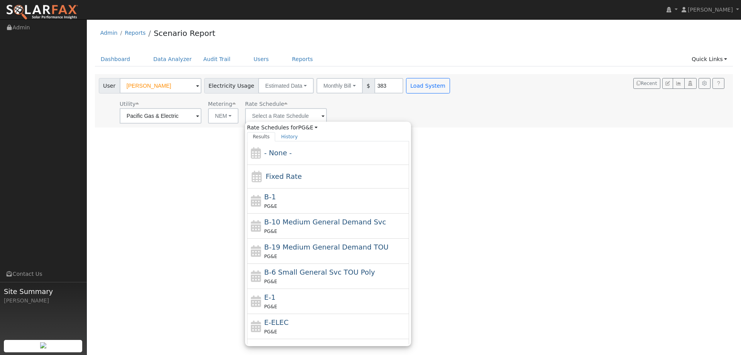
click at [274, 291] on div "E-1 PG&E" at bounding box center [328, 301] width 162 height 25
type input "E-1"
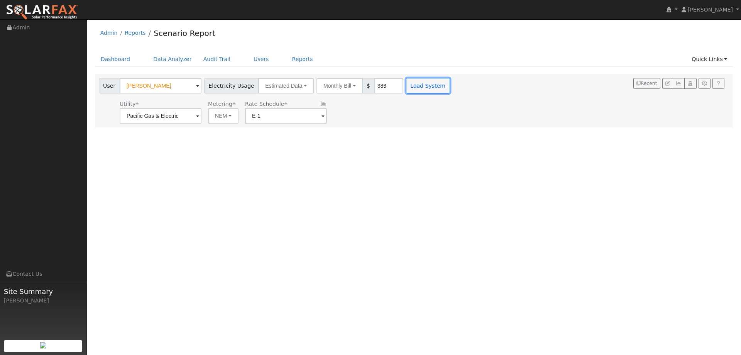
click at [406, 91] on button "Load System" at bounding box center [428, 85] width 44 height 15
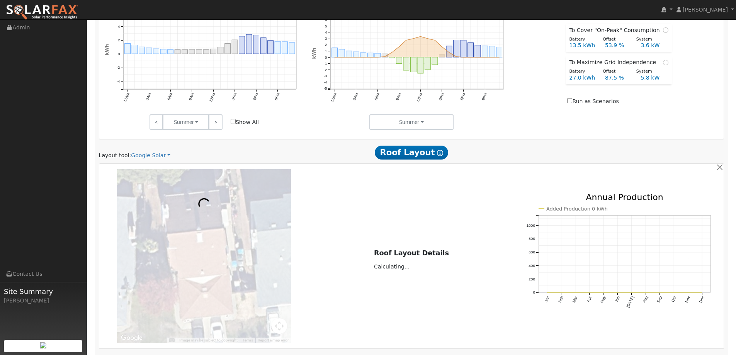
scroll to position [425, 0]
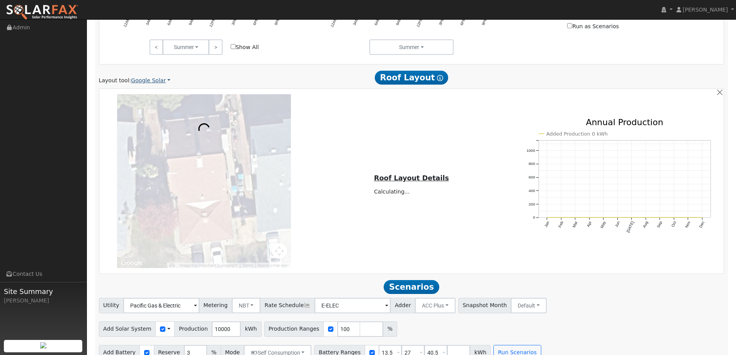
click at [158, 76] on link "Google Solar" at bounding box center [150, 80] width 39 height 8
click at [151, 115] on link "Aurora" at bounding box center [156, 115] width 54 height 11
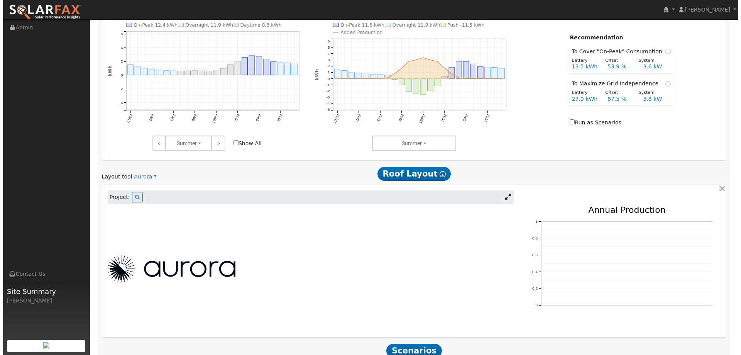
scroll to position [406, 0]
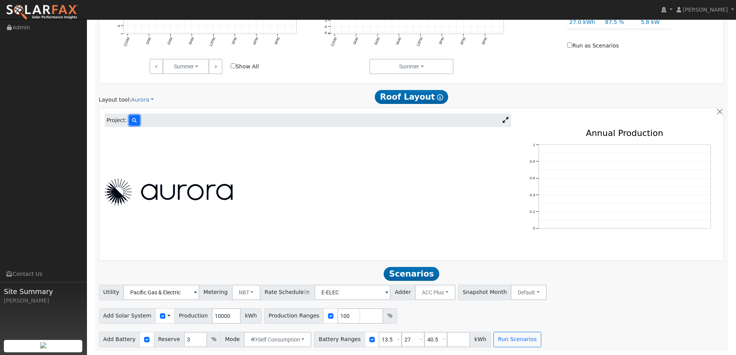
click at [135, 117] on button at bounding box center [134, 120] width 11 height 10
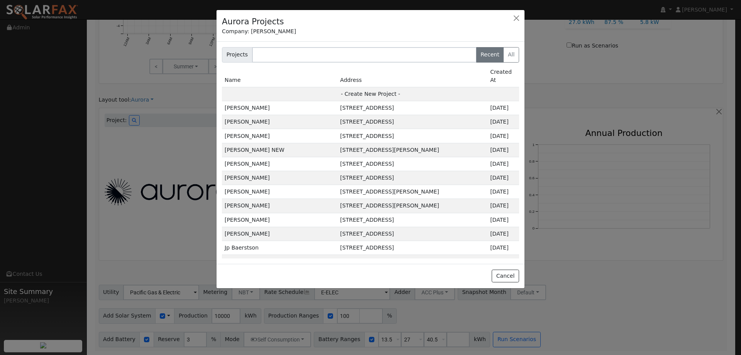
click at [329, 87] on td "- Create New Project -" at bounding box center [370, 94] width 297 height 14
type input "[PERSON_NAME]"
type input "[STREET_ADDRESS]"
type input "[GEOGRAPHIC_DATA]"
type input "CA"
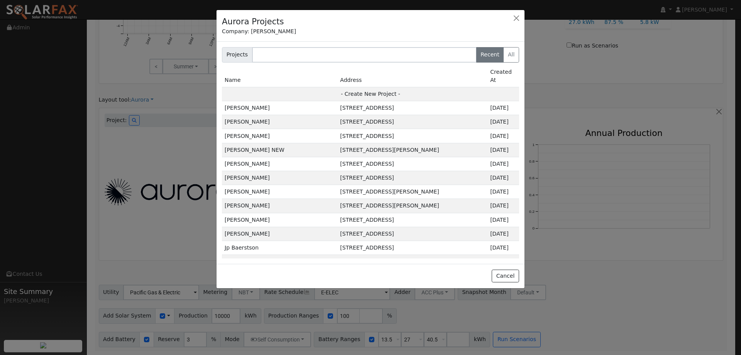
type input "95687"
type input "Design"
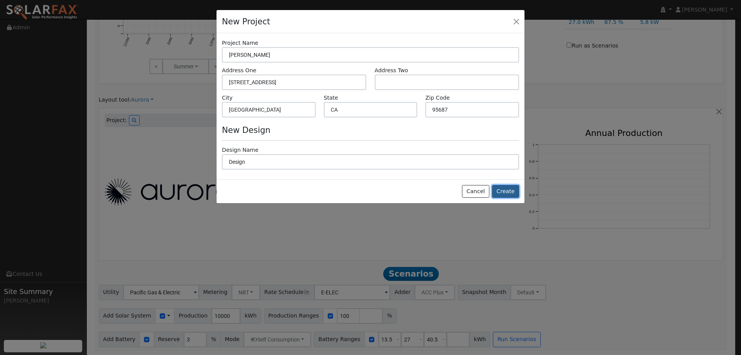
click at [498, 190] on button "Create" at bounding box center [505, 191] width 27 height 13
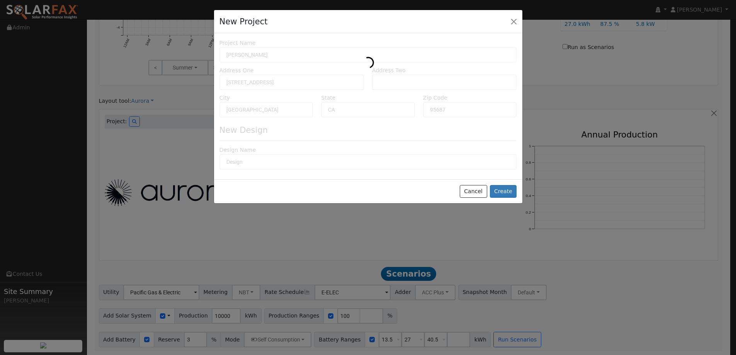
type input "0"
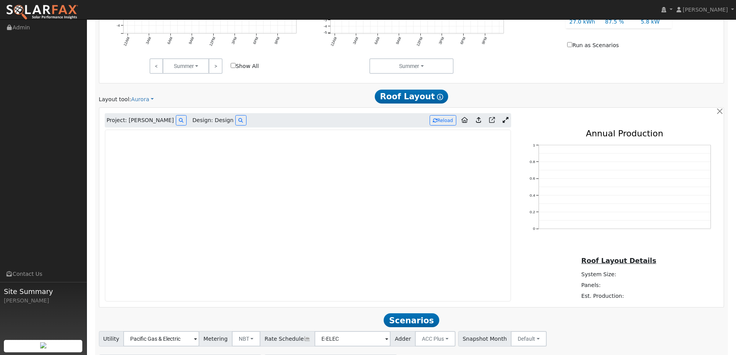
click at [62, 14] on img at bounding box center [42, 12] width 73 height 16
